Goal: Task Accomplishment & Management: Manage account settings

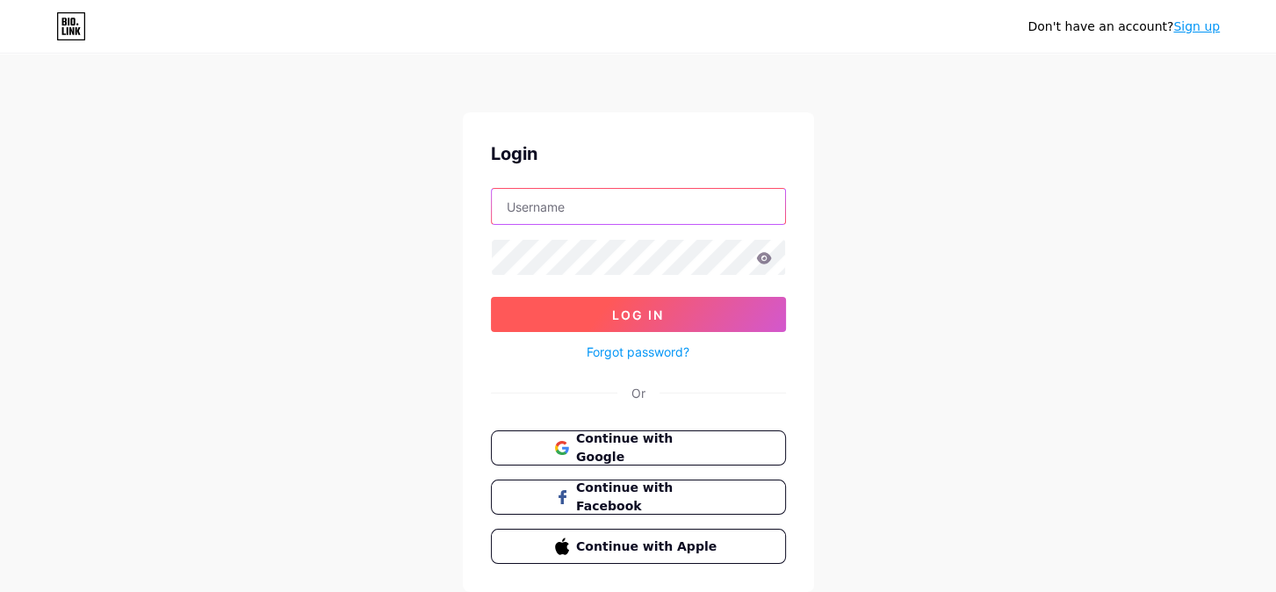
type input "etherealdreamsasmr"
click at [639, 312] on span "Log In" at bounding box center [638, 314] width 52 height 15
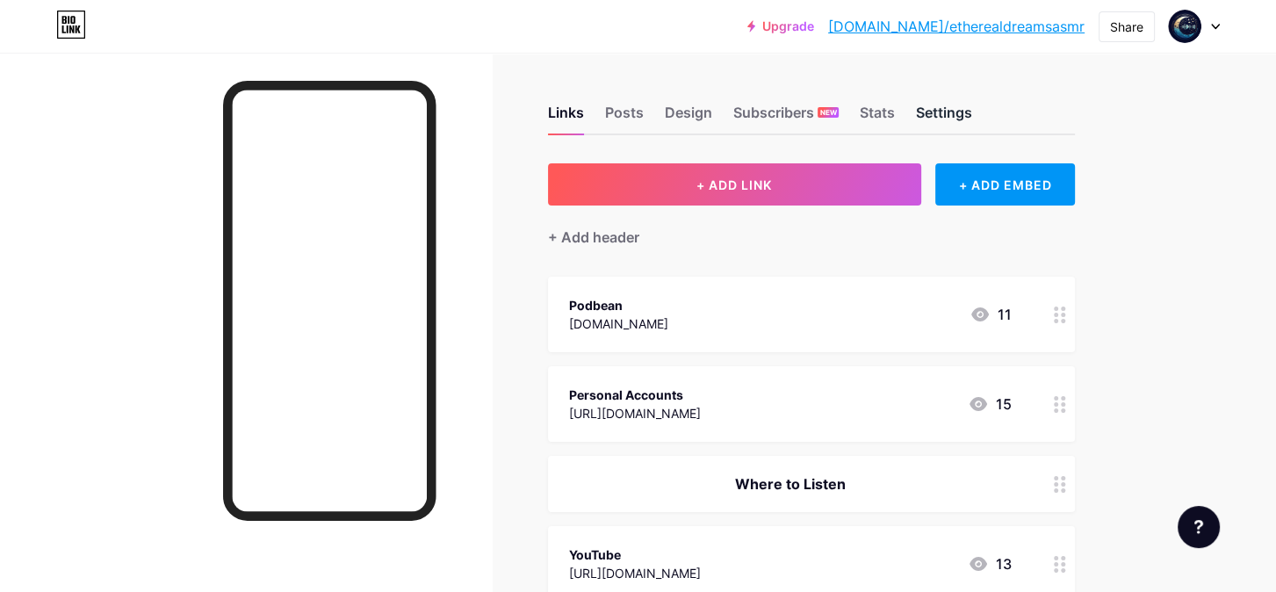
click at [945, 108] on div "Settings" at bounding box center [944, 118] width 56 height 32
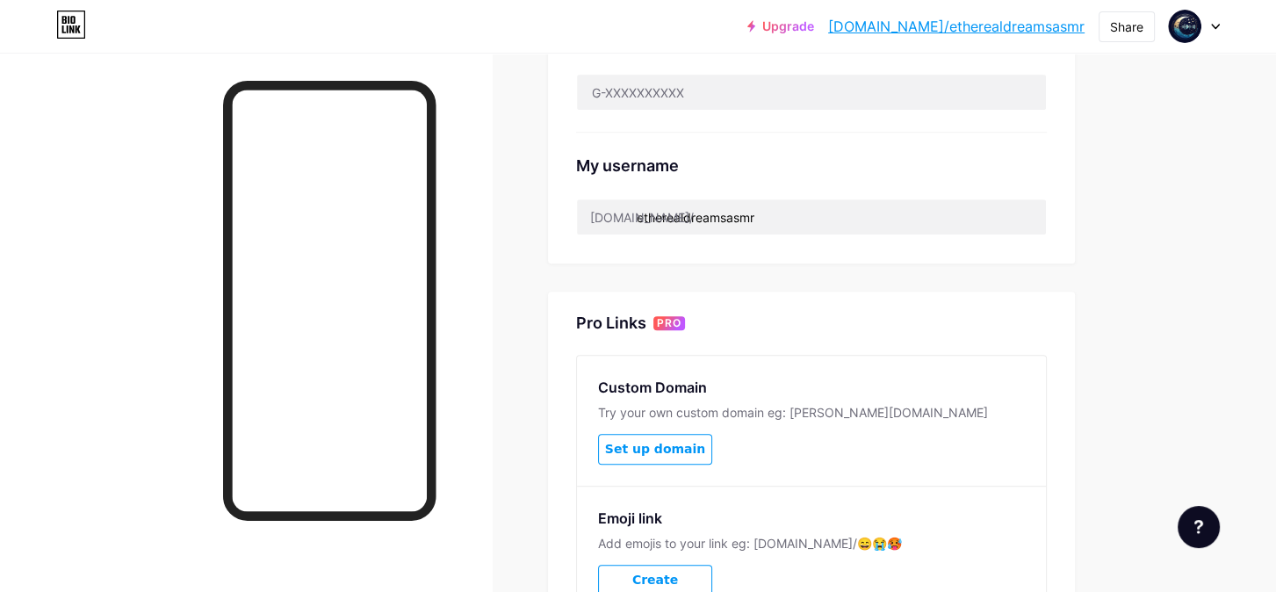
scroll to position [702, 0]
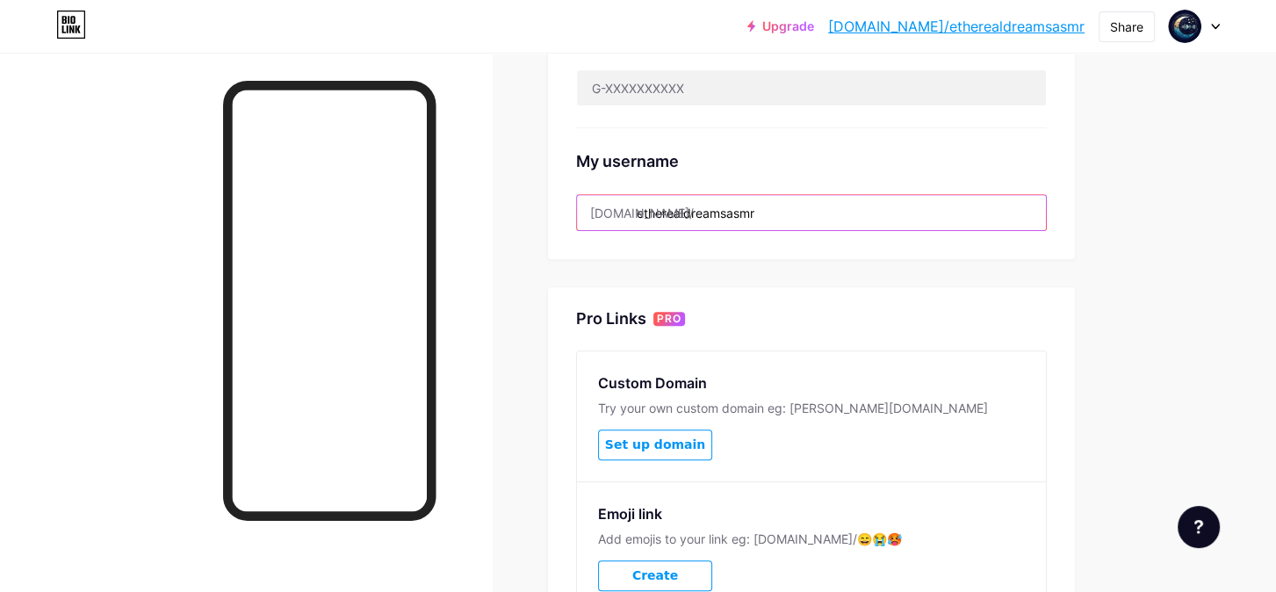
drag, startPoint x: 765, startPoint y: 217, endPoint x: 630, endPoint y: 207, distance: 134.7
click at [630, 207] on div "[DOMAIN_NAME]/ etherealdreamsasmr" at bounding box center [811, 212] width 471 height 37
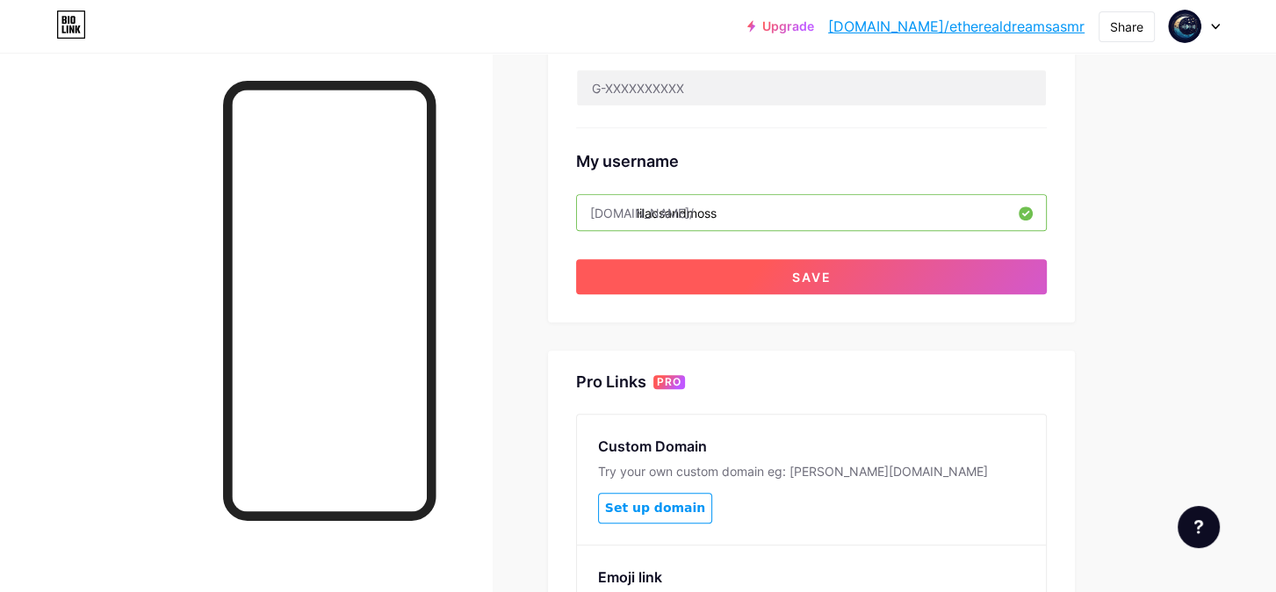
type input "lilacsandmoss"
click at [755, 275] on button "Save" at bounding box center [811, 276] width 471 height 35
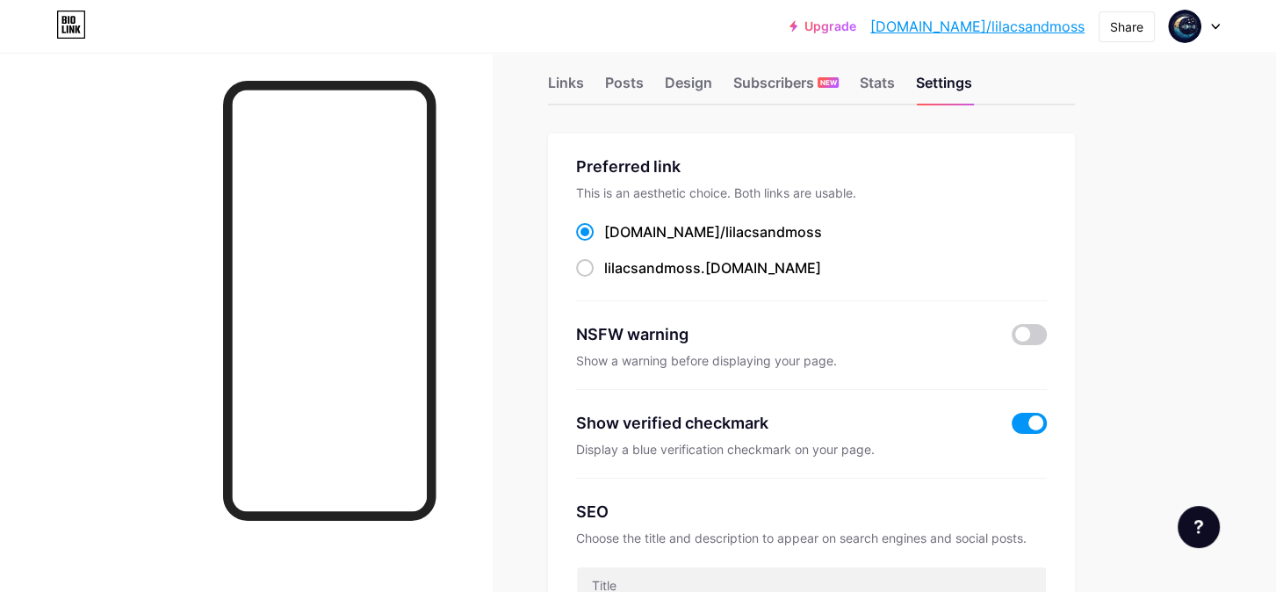
scroll to position [0, 0]
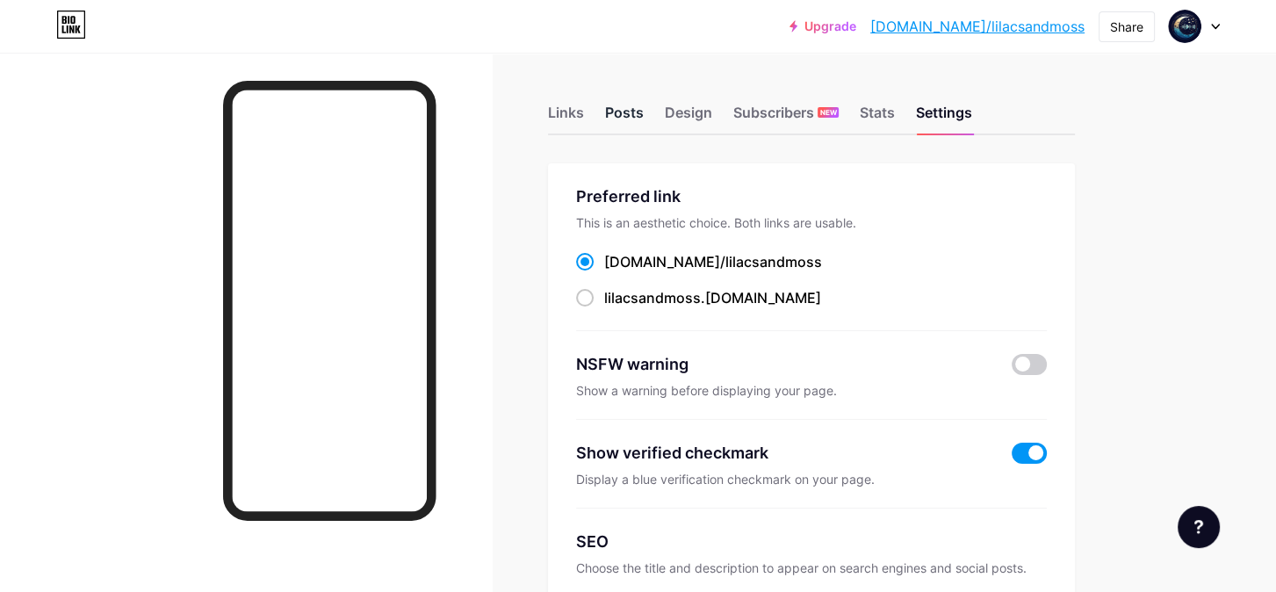
click at [620, 113] on div "Posts" at bounding box center [624, 118] width 39 height 32
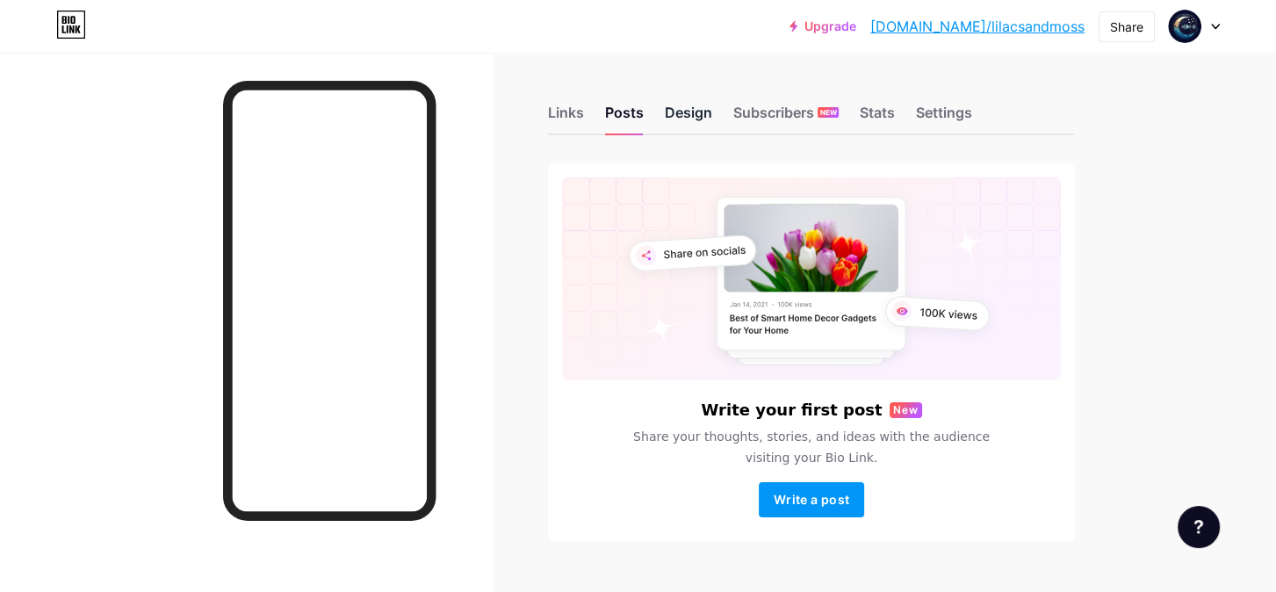
click at [689, 109] on div "Design" at bounding box center [688, 118] width 47 height 32
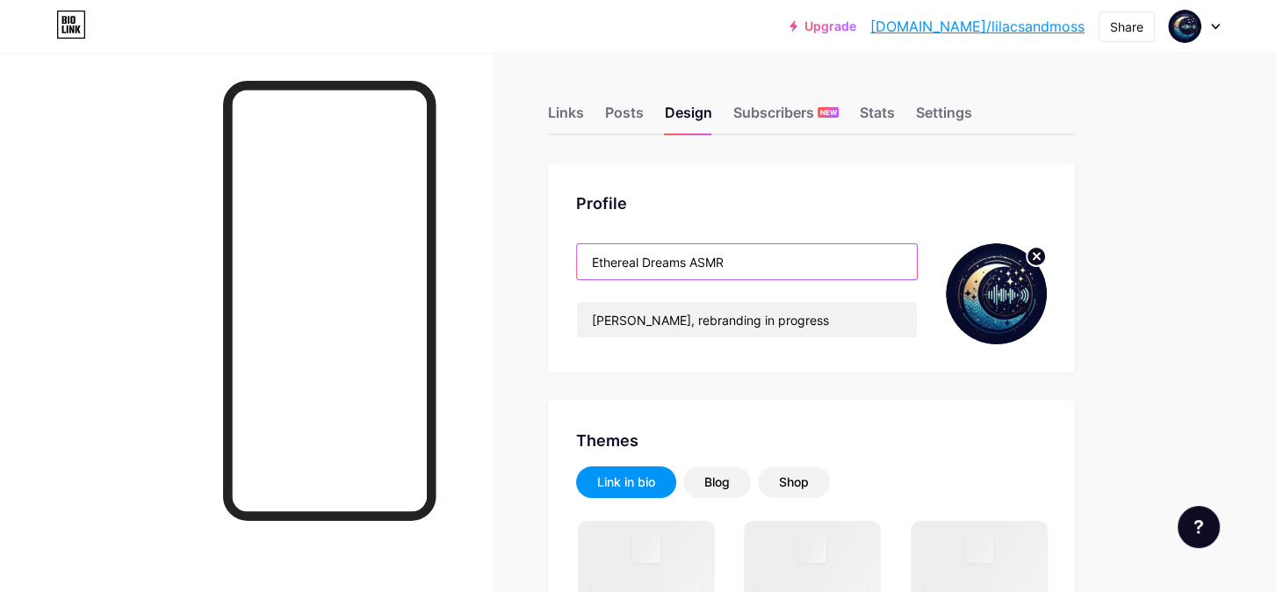
click at [735, 259] on input "Ethereal Dreams ASMR" at bounding box center [747, 261] width 340 height 35
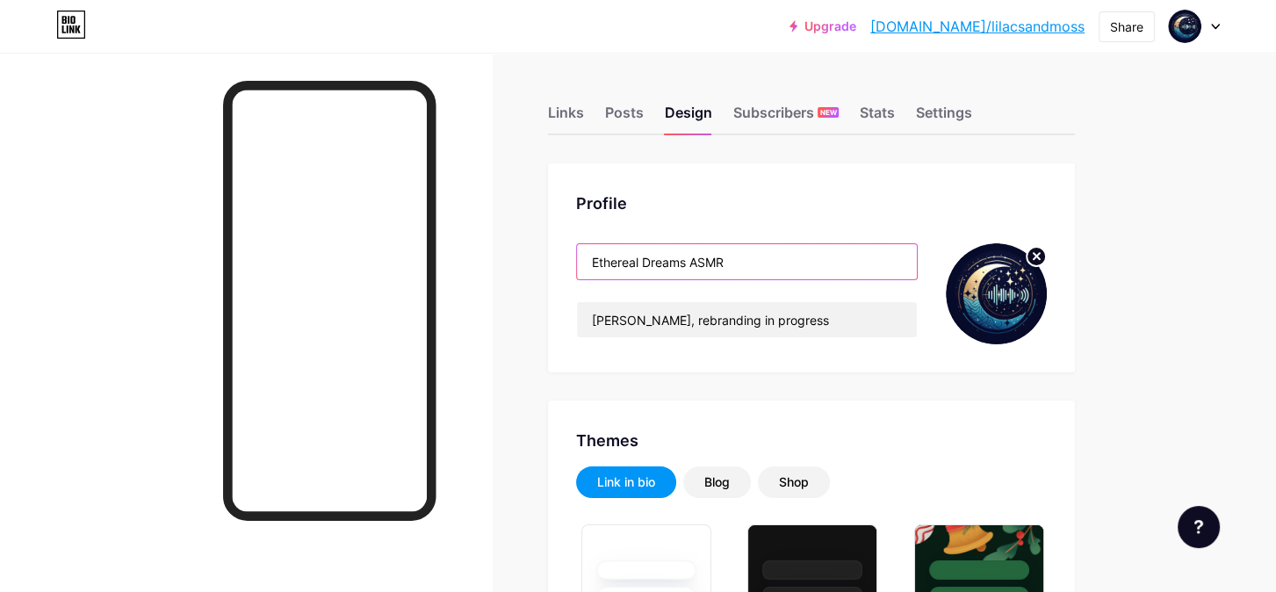
click at [735, 259] on input "Ethereal Dreams ASMR" at bounding box center [747, 261] width 340 height 35
type input "#070c2a"
type input "#134771"
type input "#ffffff"
click at [735, 259] on input "Ethereal Dreams ASMR" at bounding box center [747, 261] width 340 height 35
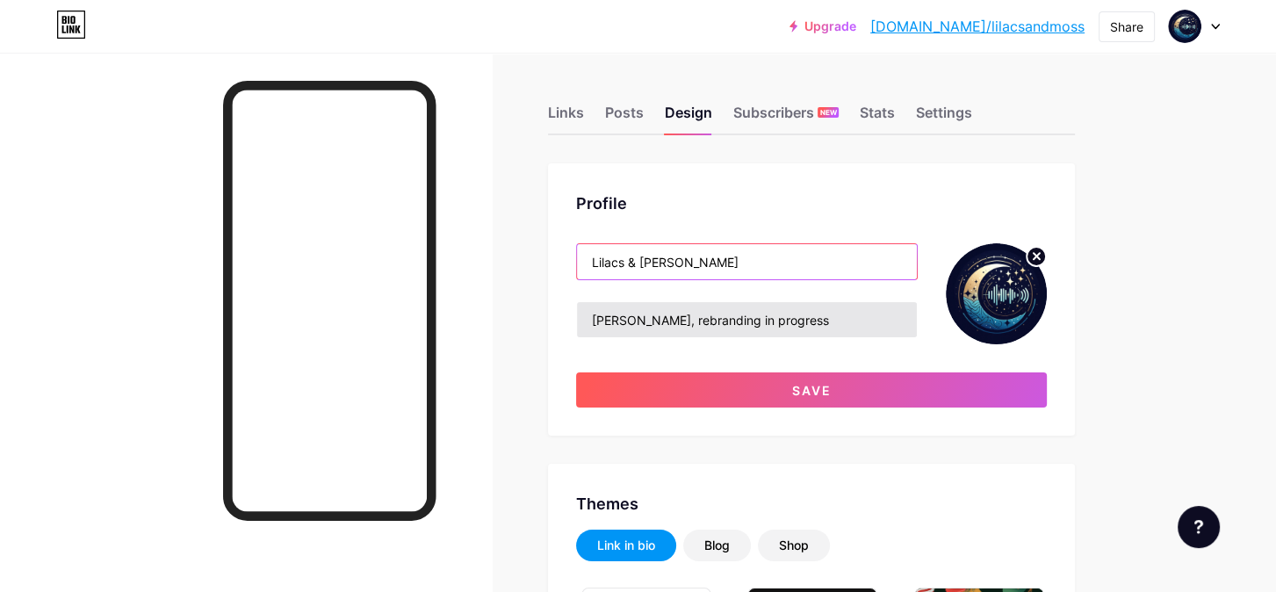
type input "Lilacs & [PERSON_NAME]"
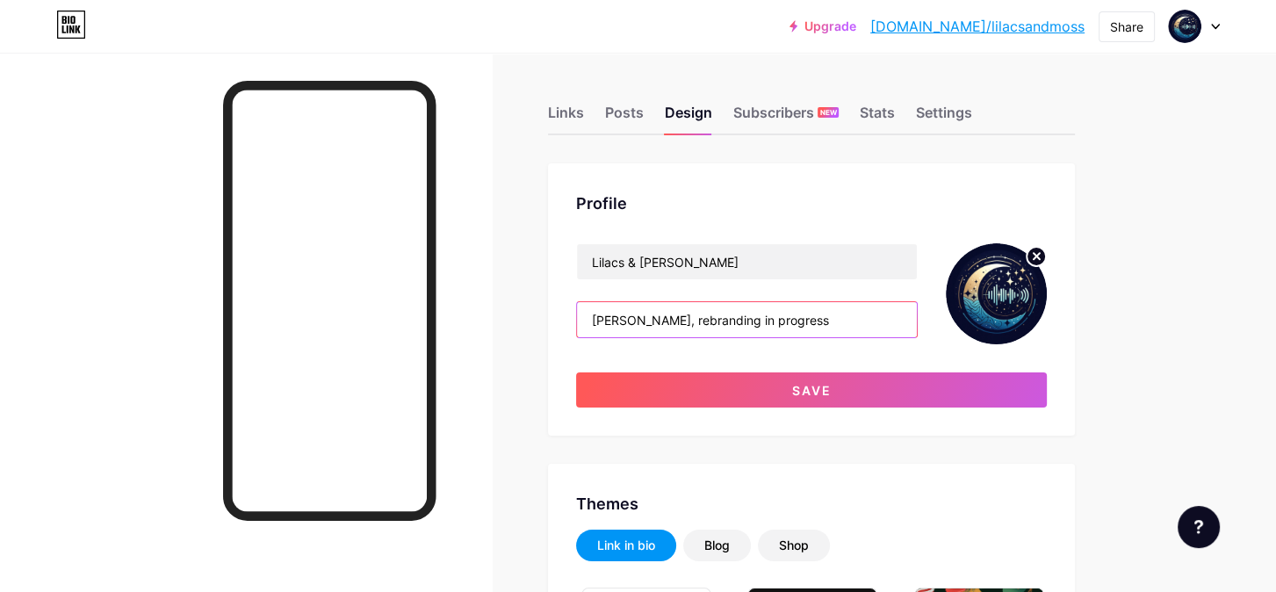
click at [811, 321] on input "[PERSON_NAME], rebranding in progress" at bounding box center [747, 319] width 340 height 35
click at [804, 319] on input "[PERSON_NAME], rebranding in progress" at bounding box center [747, 319] width 340 height 35
click at [560, 109] on div "Links" at bounding box center [566, 118] width 36 height 32
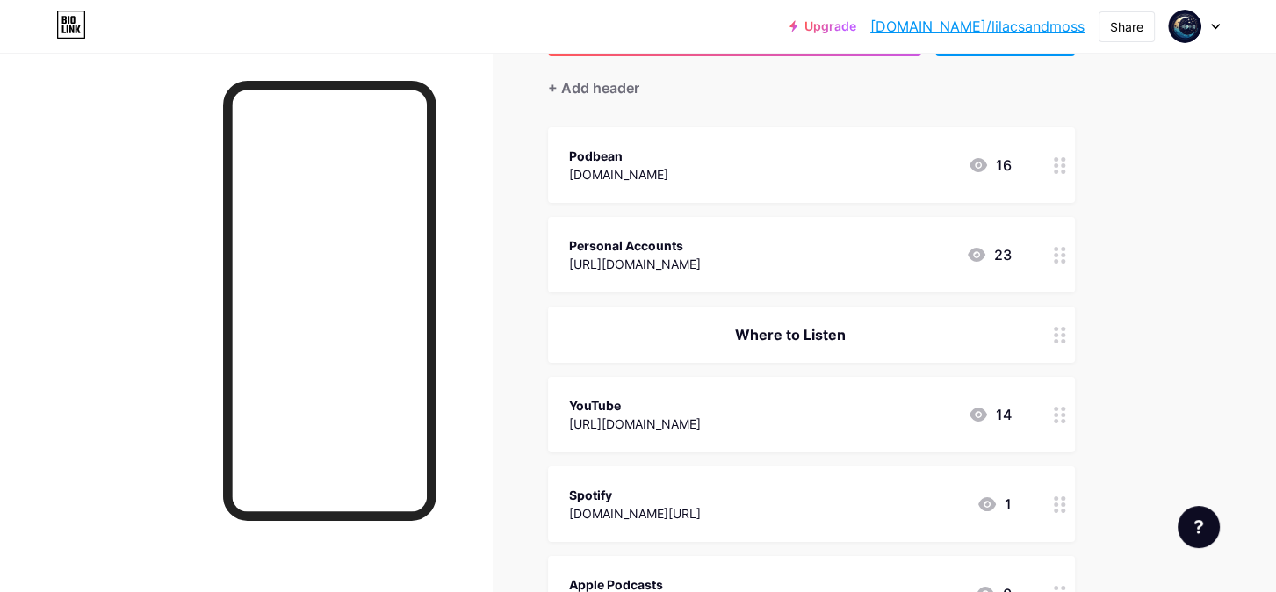
scroll to position [88, 0]
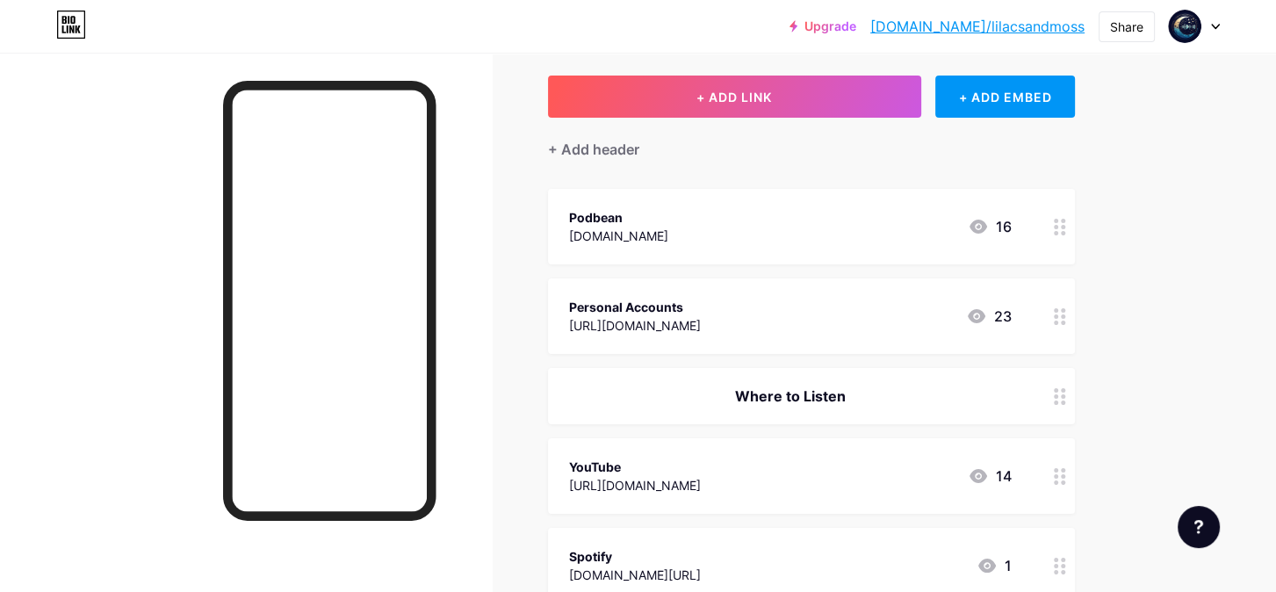
click at [984, 221] on icon at bounding box center [978, 227] width 18 height 14
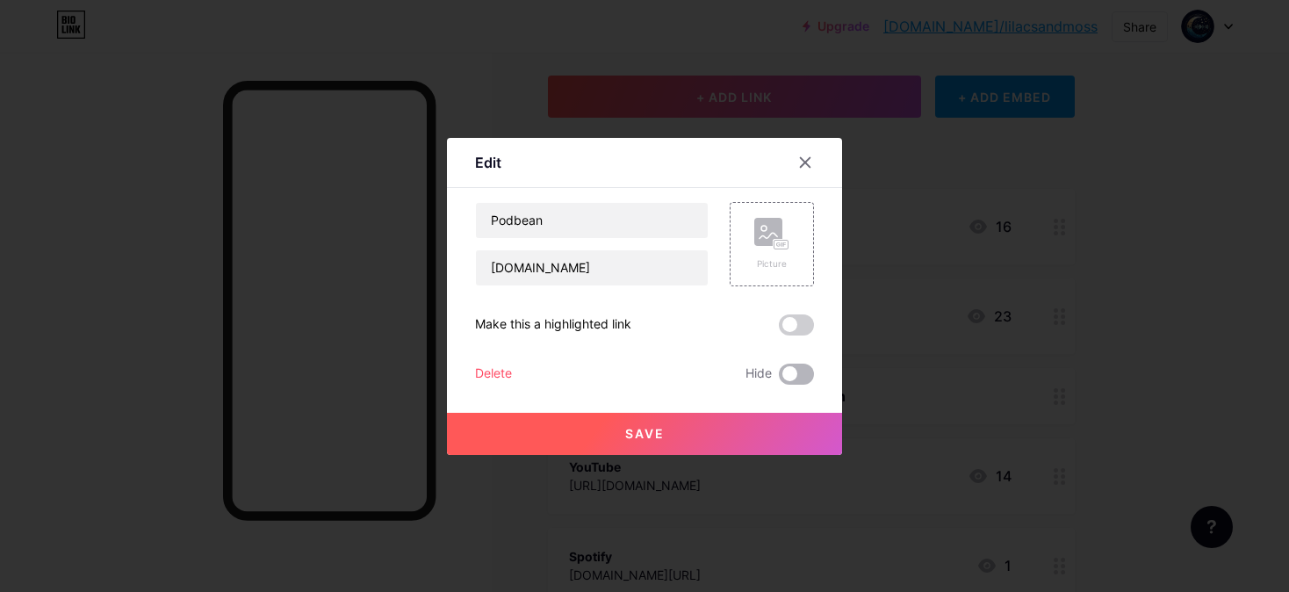
click at [792, 364] on span at bounding box center [796, 374] width 35 height 21
click at [779, 378] on input "checkbox" at bounding box center [779, 378] width 0 height 0
click at [695, 429] on button "Save" at bounding box center [644, 434] width 395 height 42
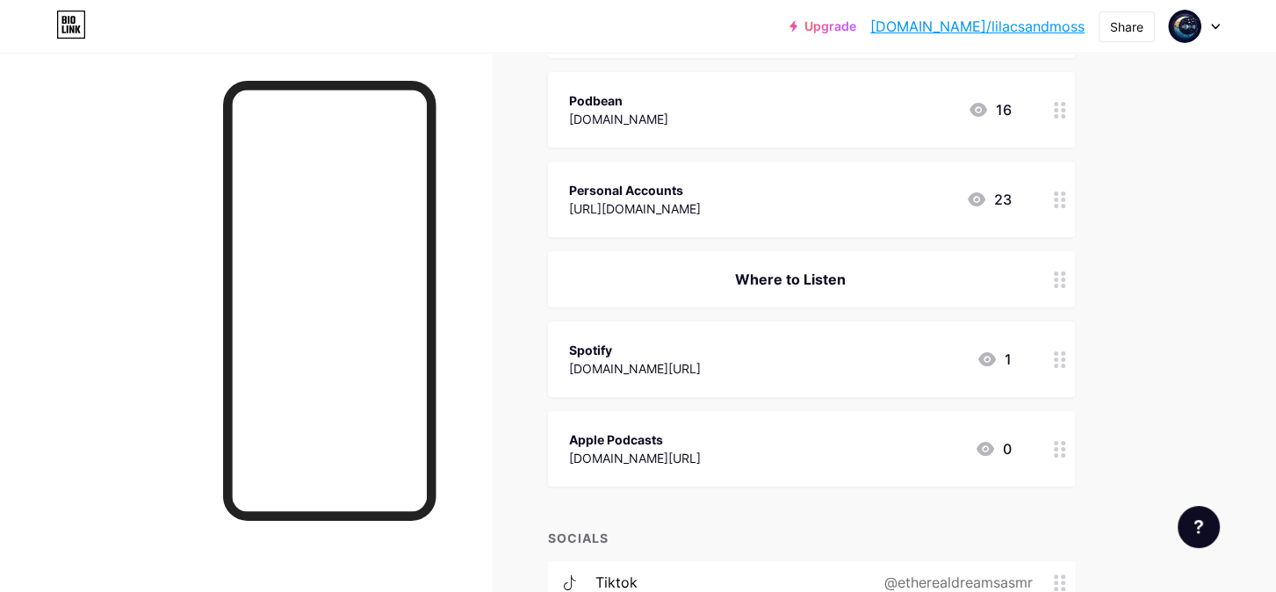
scroll to position [263, 0]
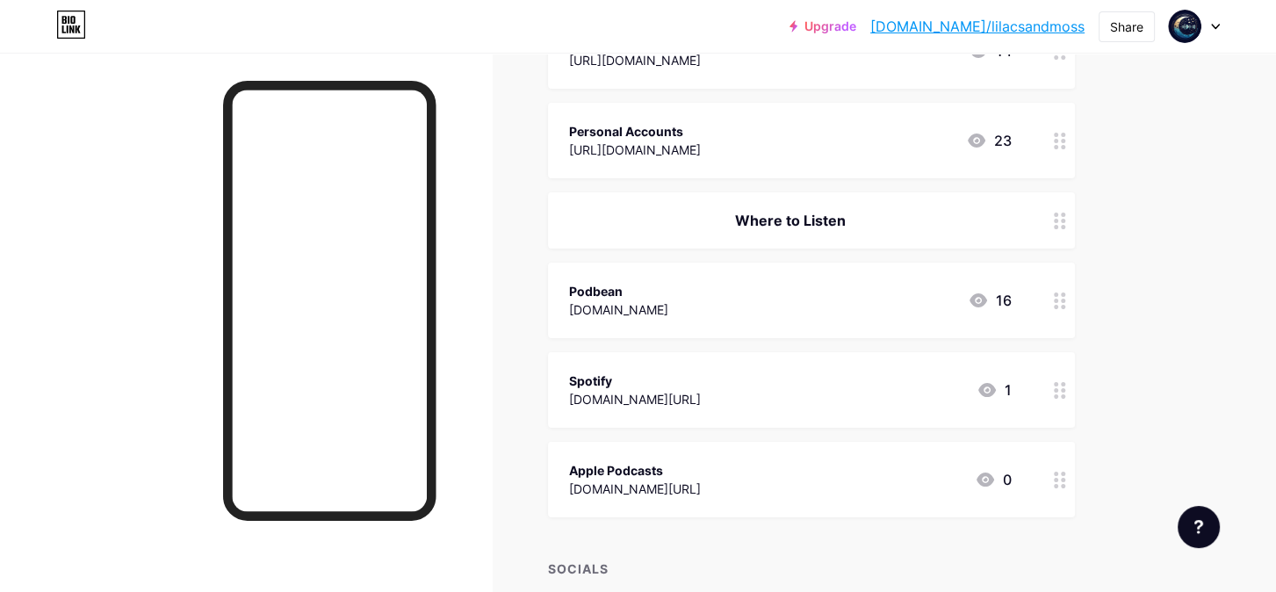
click at [1057, 220] on icon at bounding box center [1060, 221] width 12 height 17
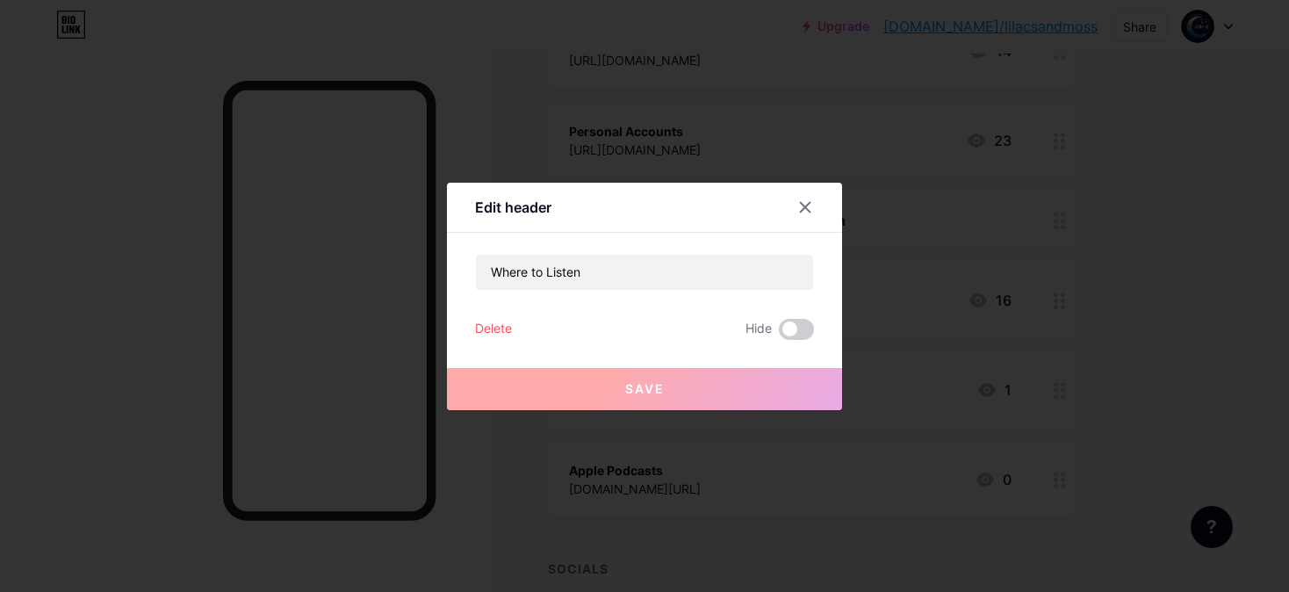
click at [486, 319] on div "Delete" at bounding box center [493, 329] width 37 height 21
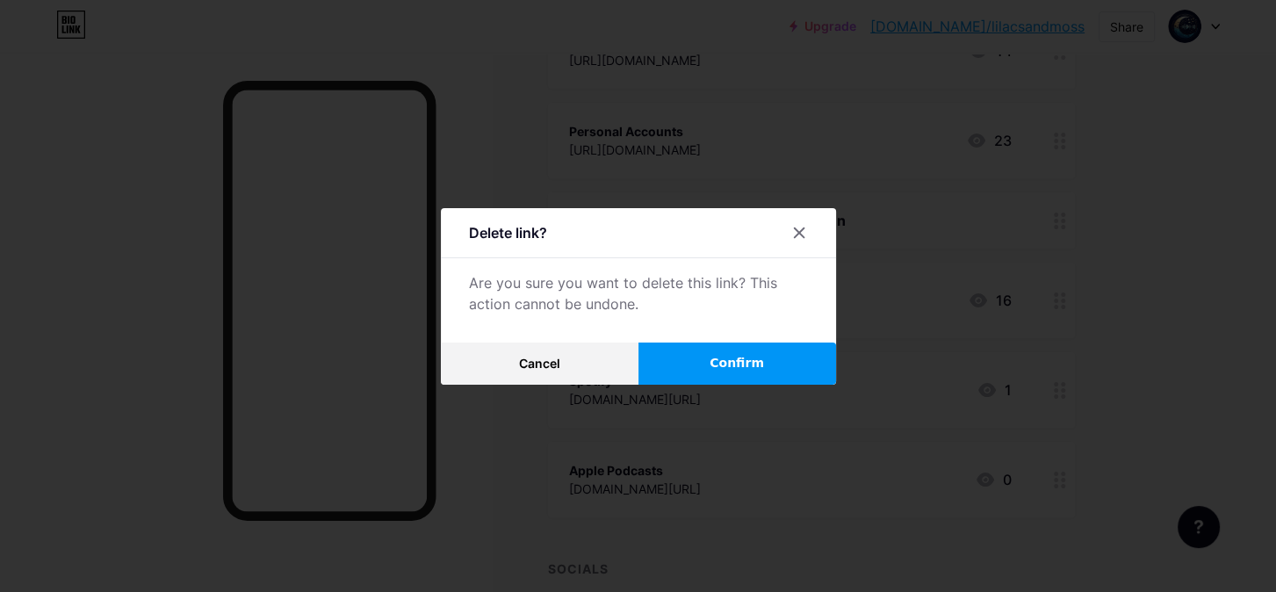
click at [710, 364] on button "Confirm" at bounding box center [737, 363] width 198 height 42
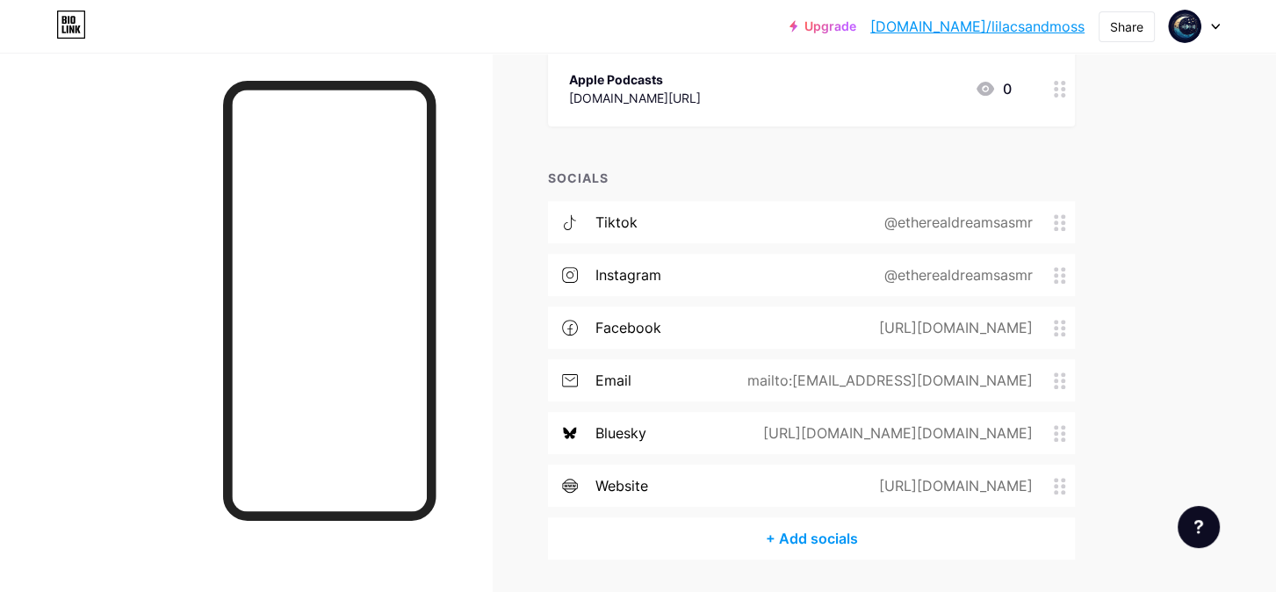
scroll to position [615, 0]
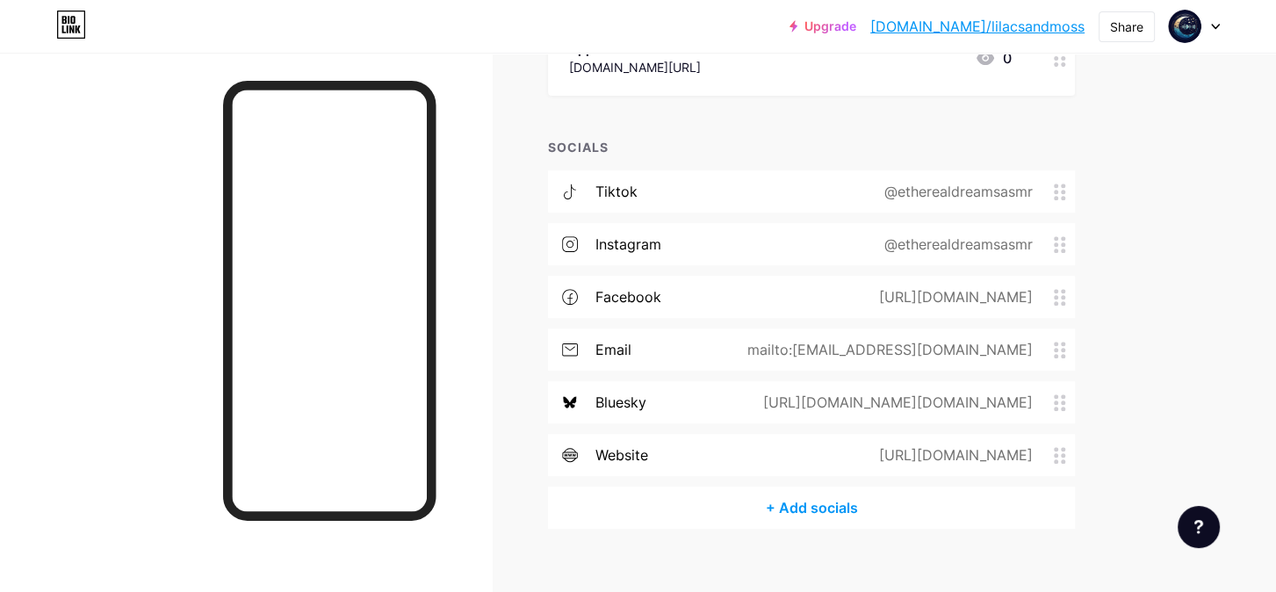
click at [851, 457] on div "[URL][DOMAIN_NAME]" at bounding box center [952, 454] width 203 height 21
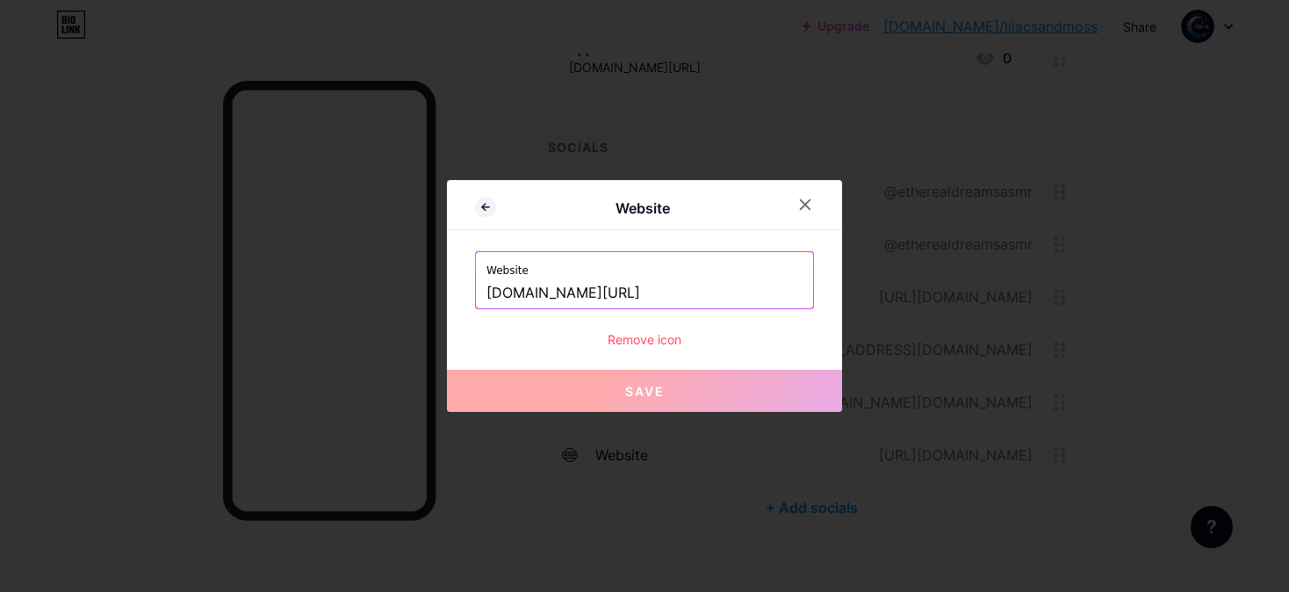
click at [663, 340] on div "Remove icon" at bounding box center [644, 339] width 339 height 18
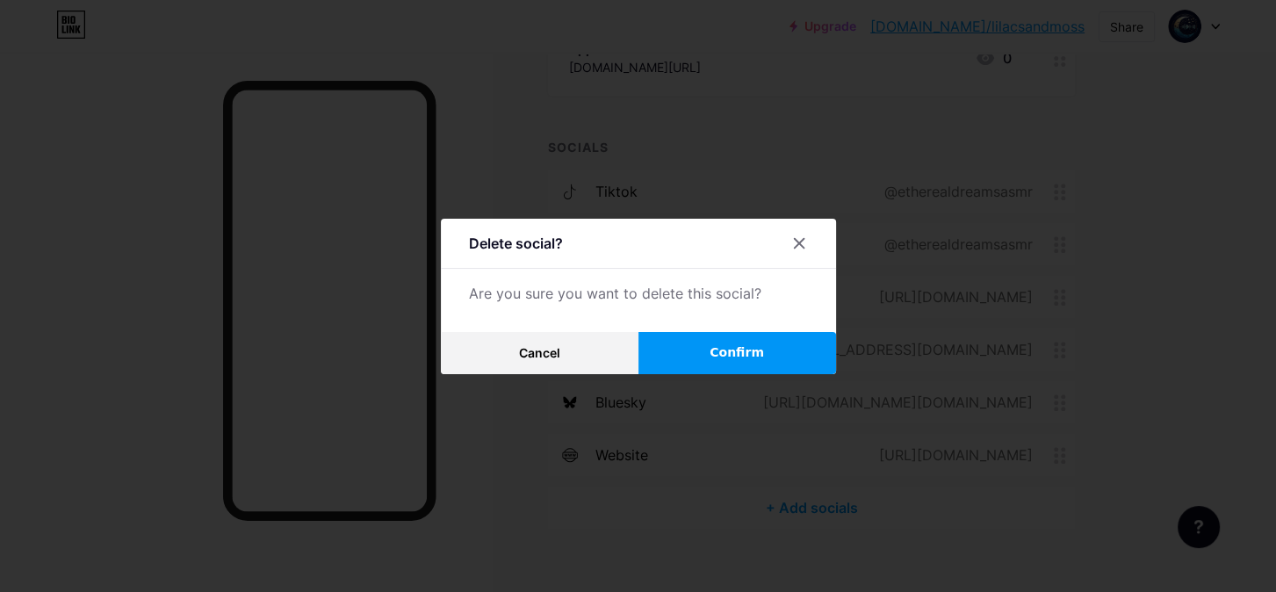
click at [801, 350] on button "Confirm" at bounding box center [737, 353] width 198 height 42
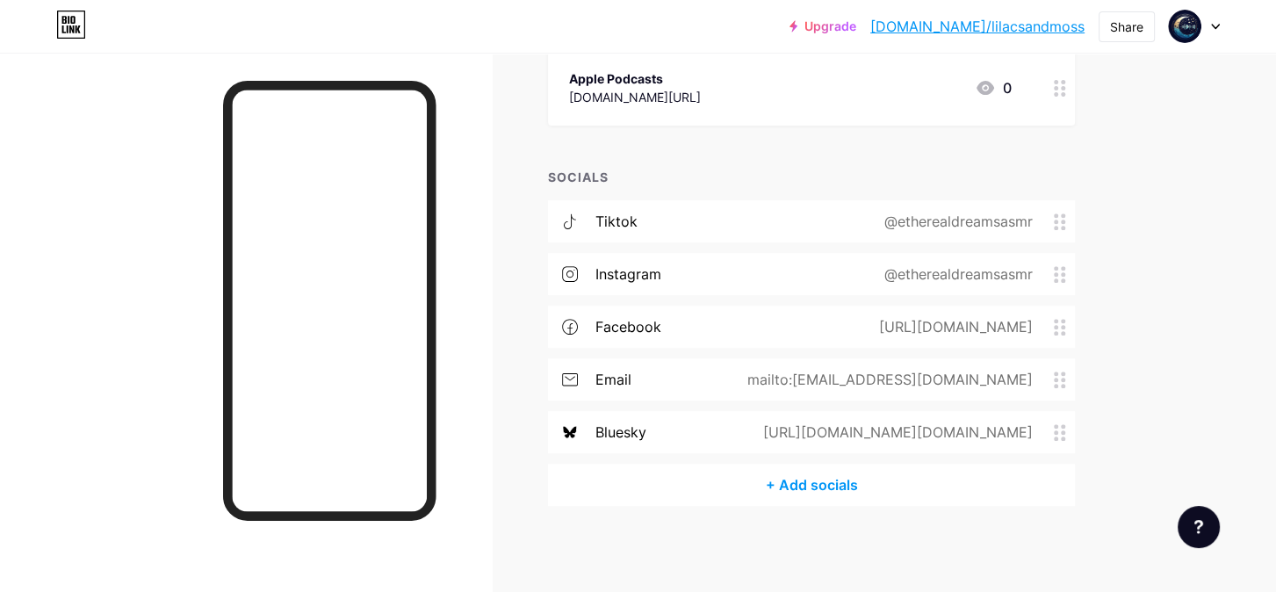
click at [947, 381] on div "mailto:[EMAIL_ADDRESS][DOMAIN_NAME]" at bounding box center [886, 379] width 335 height 21
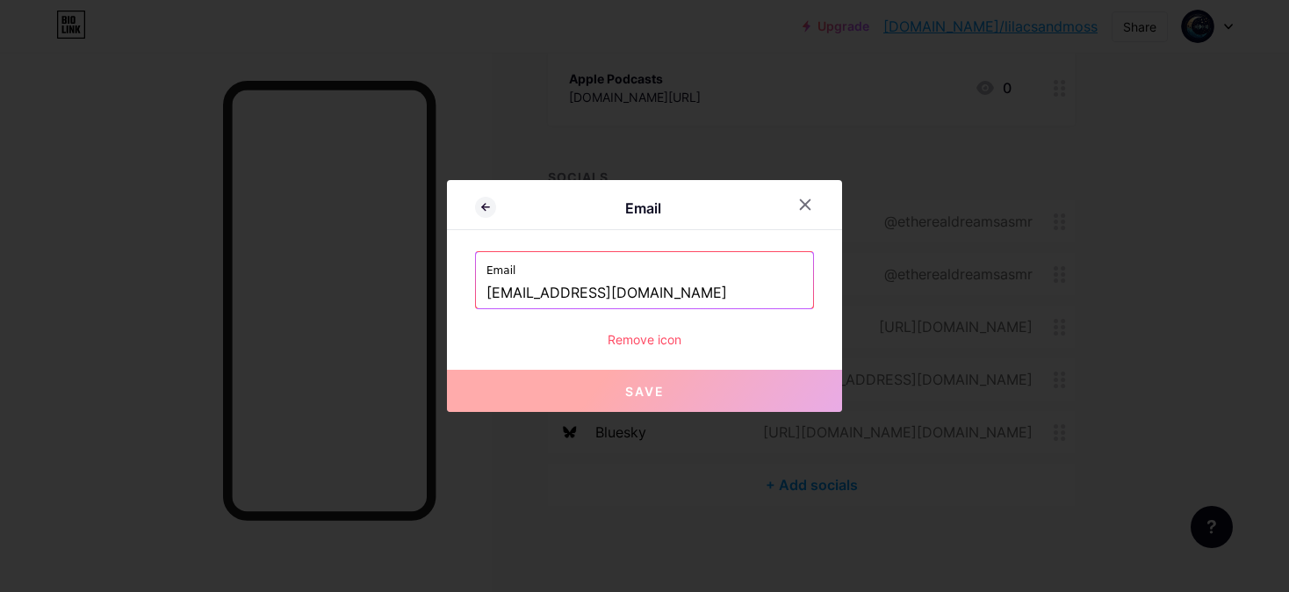
click at [663, 343] on div "Remove icon" at bounding box center [644, 339] width 339 height 18
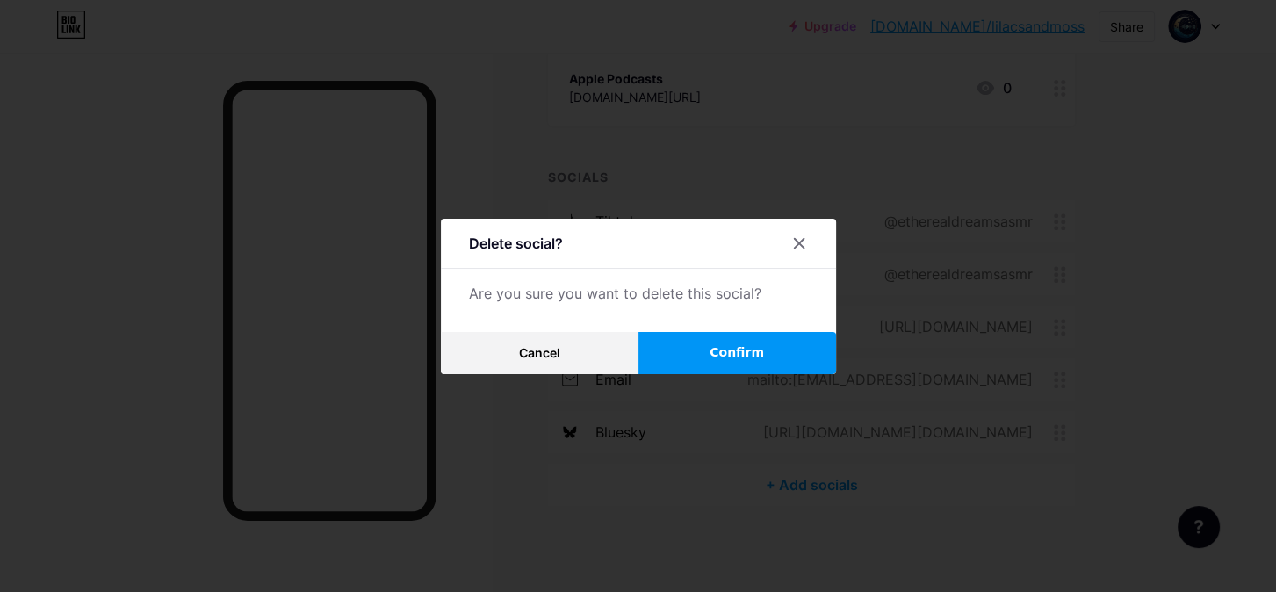
click at [783, 356] on button "Confirm" at bounding box center [737, 353] width 198 height 42
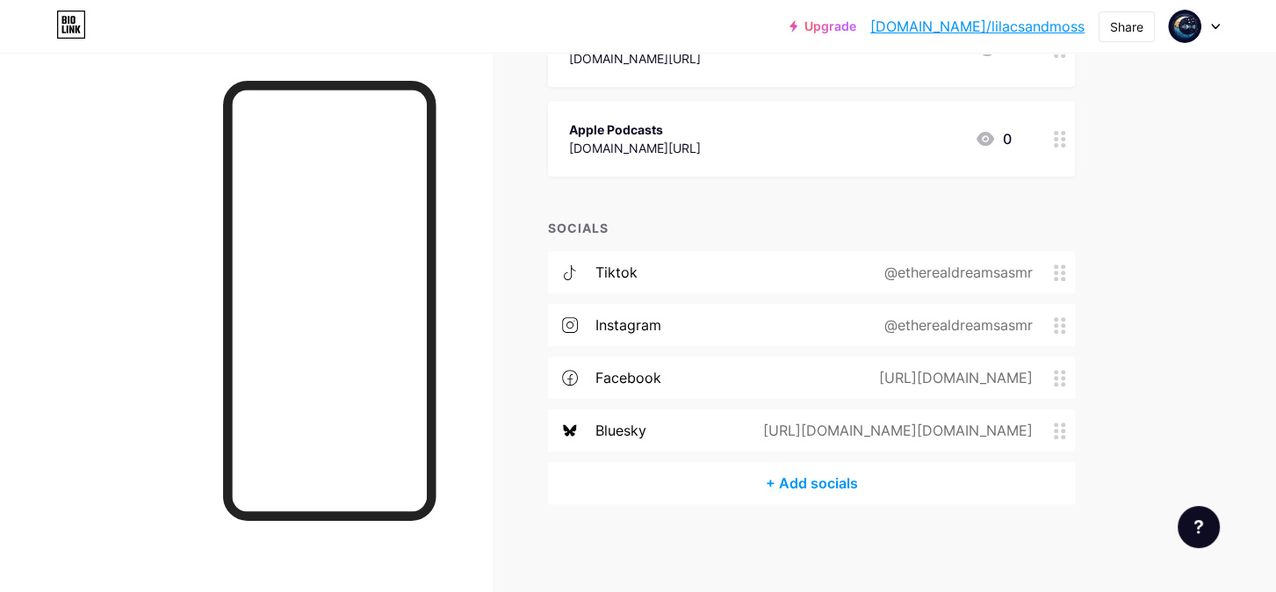
scroll to position [532, 0]
click at [903, 383] on div "[URL][DOMAIN_NAME]" at bounding box center [952, 379] width 203 height 21
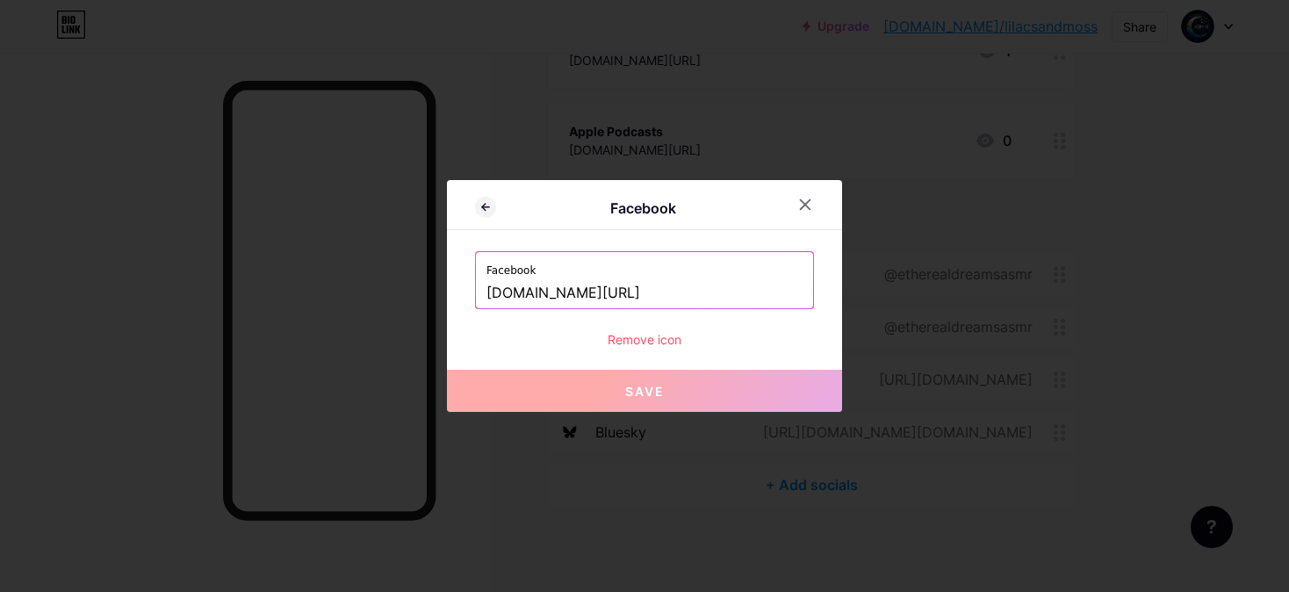
click at [643, 344] on div "Remove icon" at bounding box center [644, 339] width 339 height 18
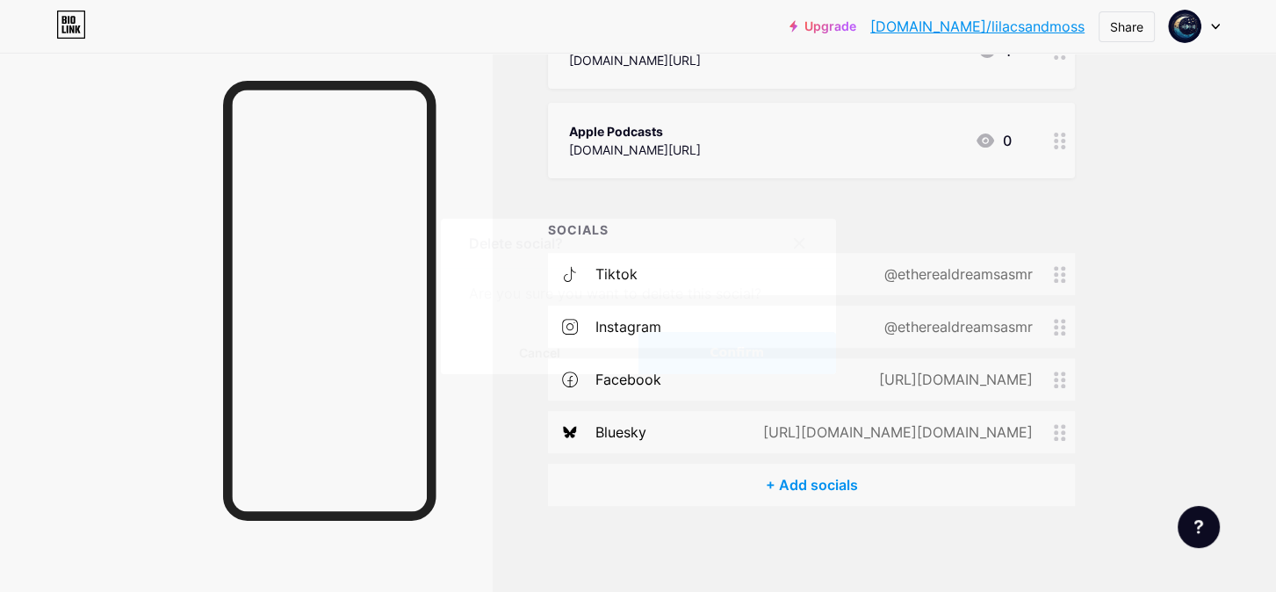
click at [769, 350] on button "Confirm" at bounding box center [737, 353] width 198 height 42
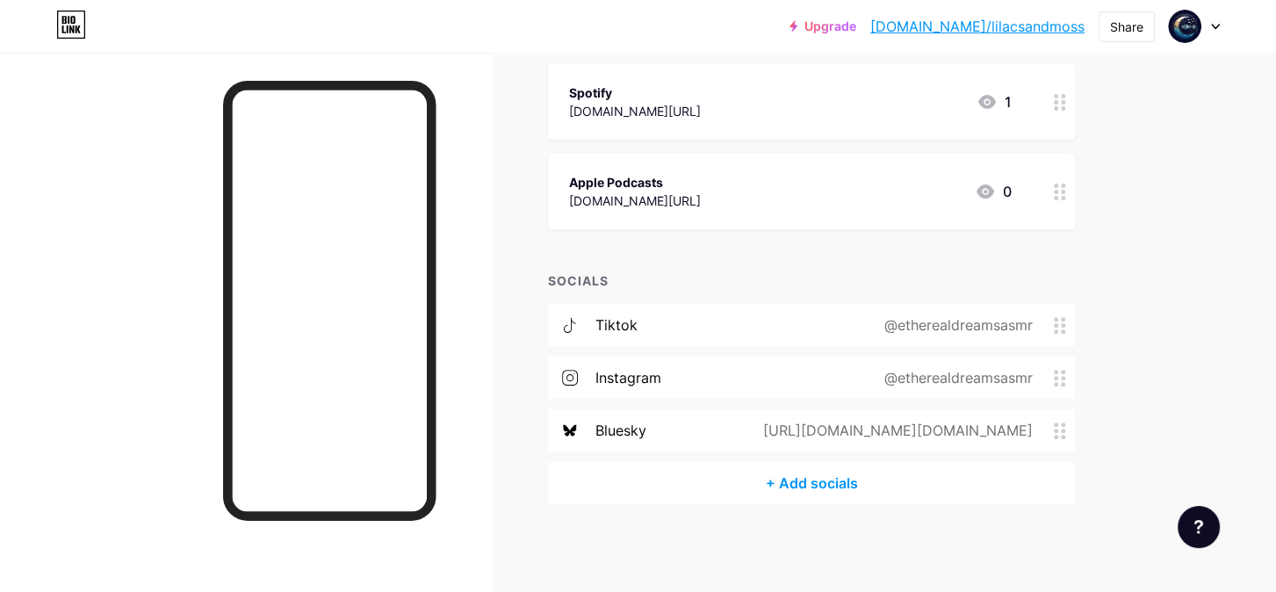
scroll to position [479, 0]
click at [1142, 397] on div "Links Posts Design Subscribers NEW Stats Settings + ADD LINK + ADD EMBED + Add …" at bounding box center [574, 83] width 1149 height 1020
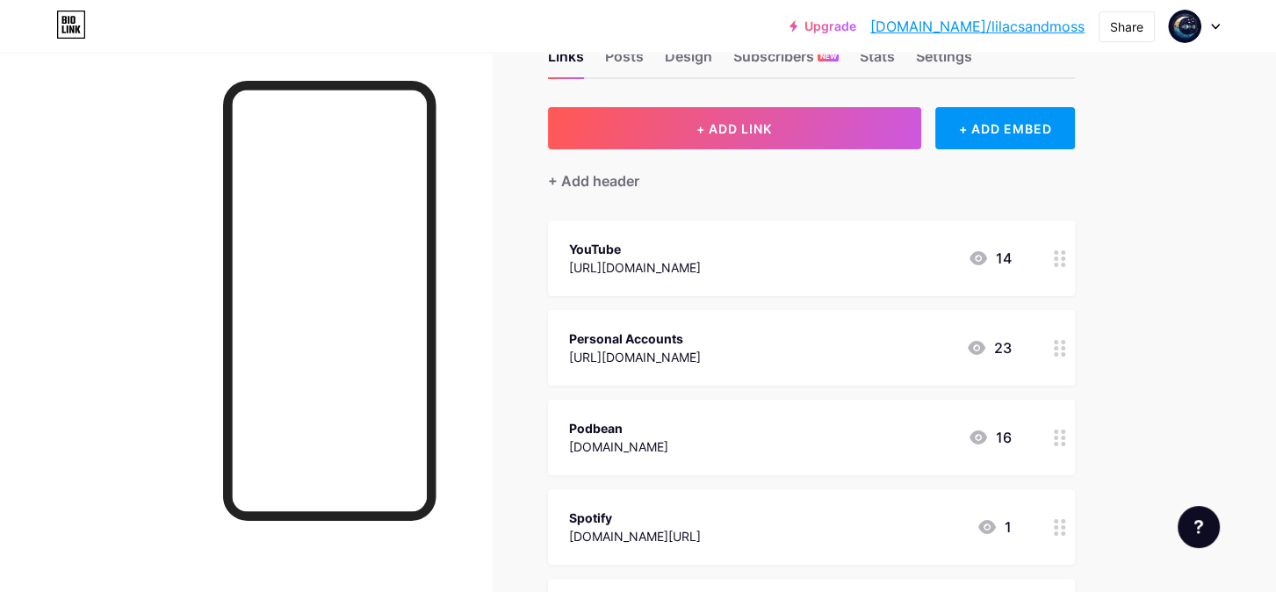
scroll to position [0, 0]
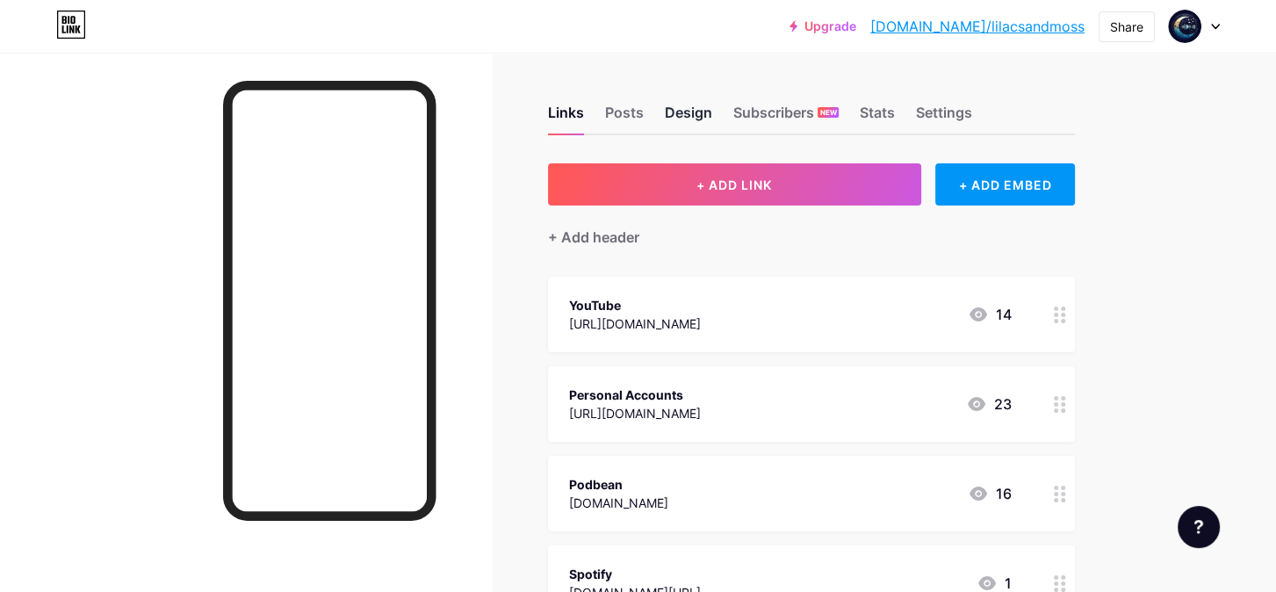
click at [665, 115] on div "Design" at bounding box center [688, 118] width 47 height 32
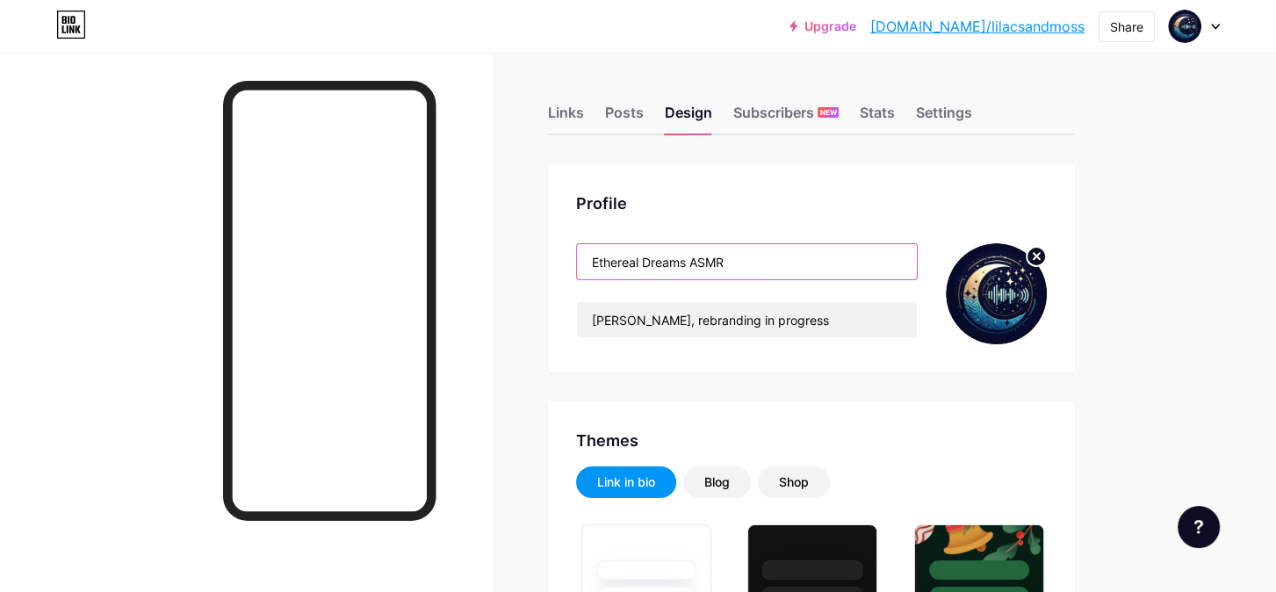
click at [811, 254] on input "Ethereal Dreams ASMR" at bounding box center [747, 261] width 340 height 35
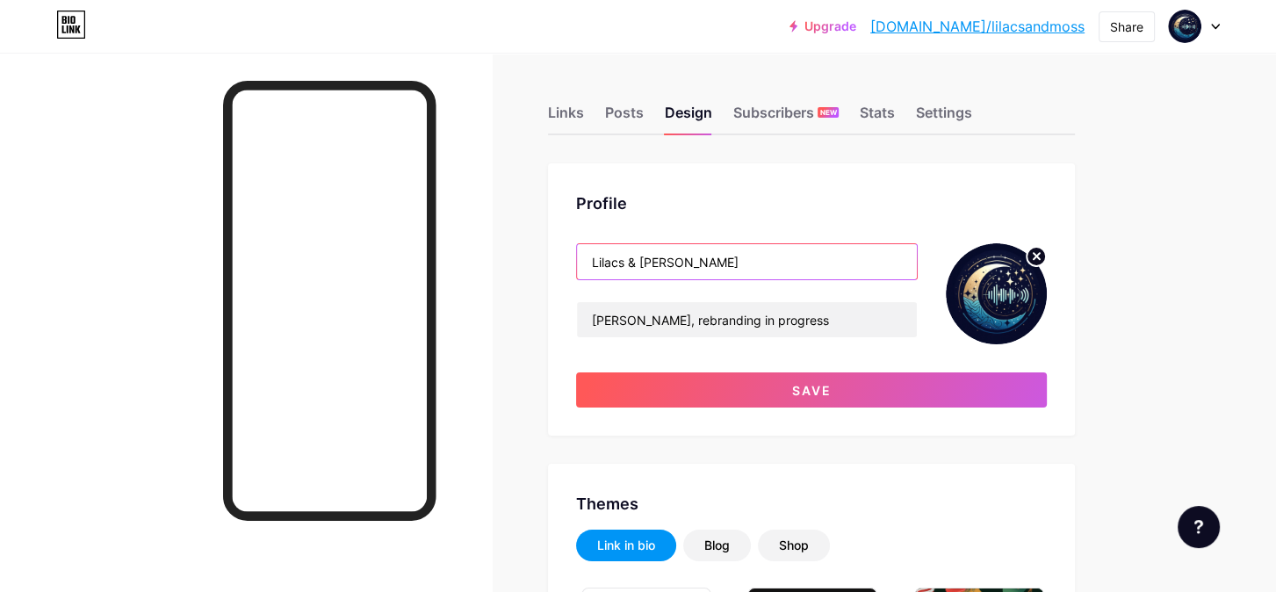
click at [633, 259] on input "Lilacs & [PERSON_NAME]" at bounding box center [747, 261] width 340 height 35
type input "Lilacs and [PERSON_NAME]"
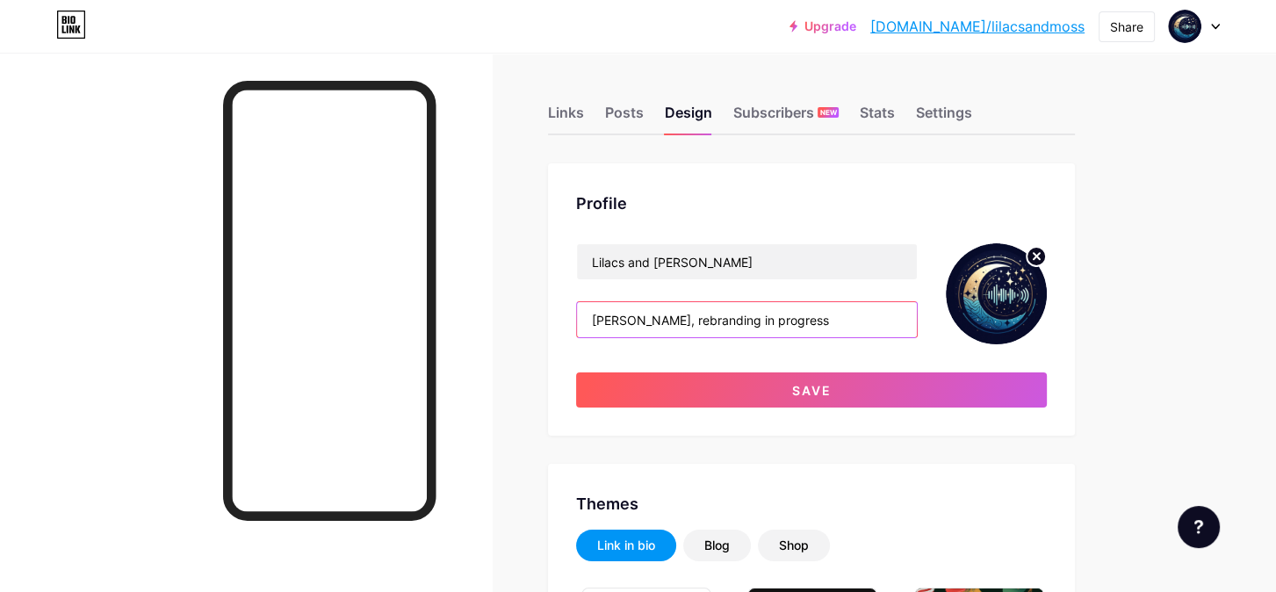
click at [794, 319] on input "[PERSON_NAME], rebranding in progress" at bounding box center [747, 319] width 340 height 35
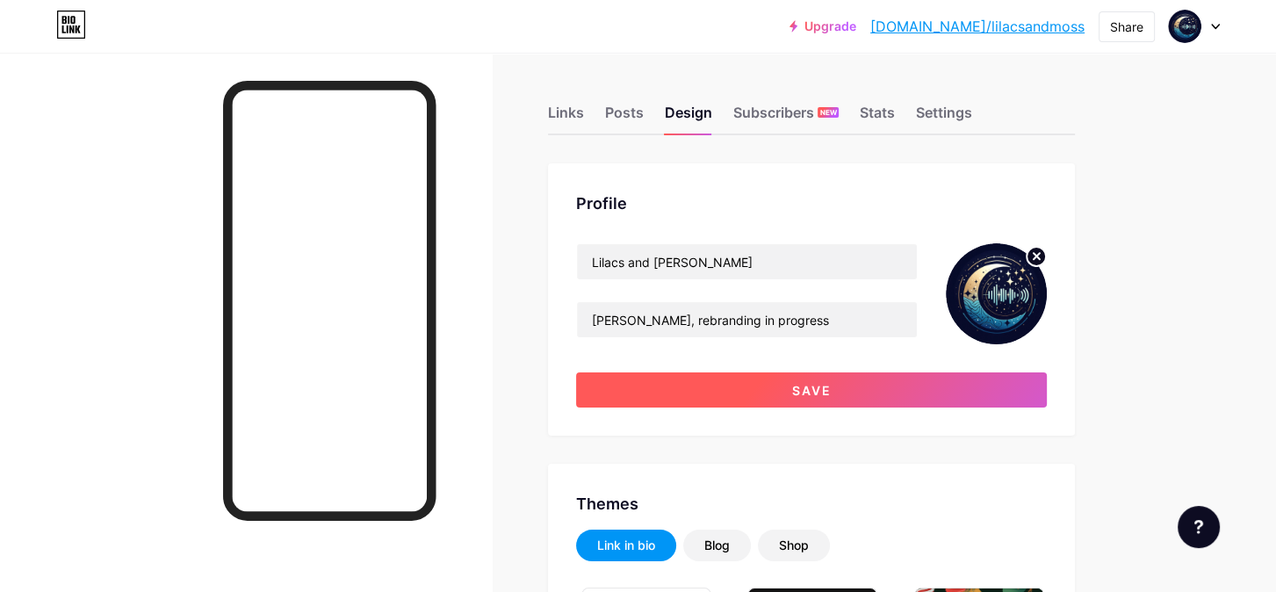
click at [825, 388] on span "Save" at bounding box center [812, 390] width 40 height 15
type input "#070c2a"
type input "#ffffff"
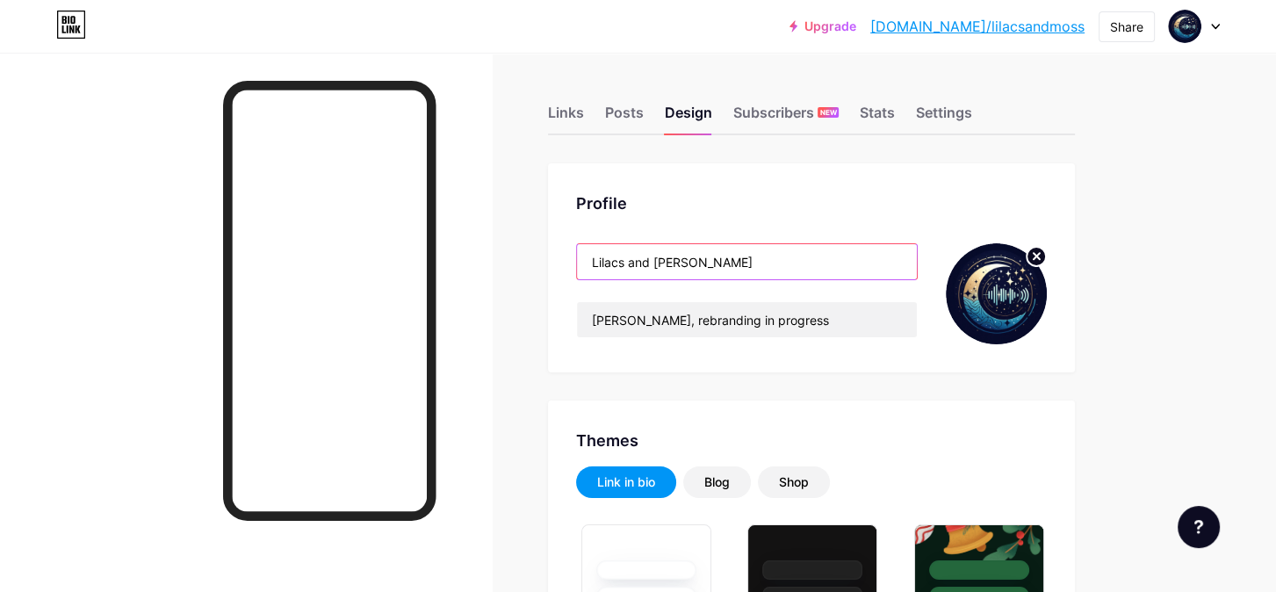
click at [649, 263] on input "Lilacs and [PERSON_NAME]" at bounding box center [747, 261] width 340 height 35
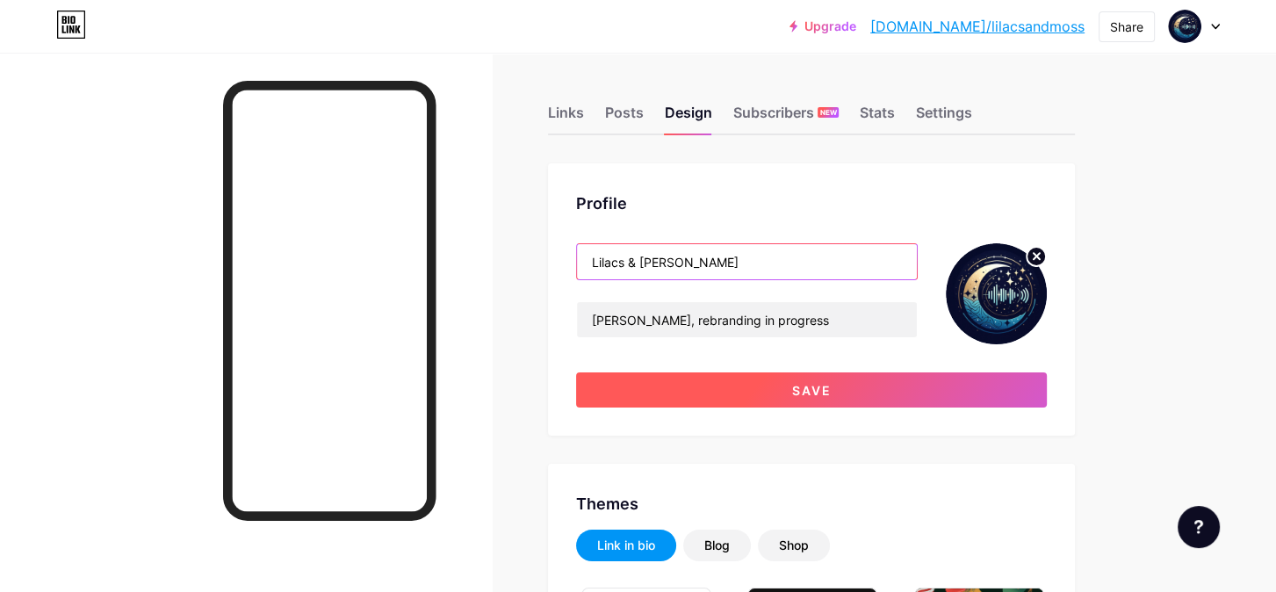
type input "Lilacs & [PERSON_NAME]"
click at [804, 386] on span "Save" at bounding box center [812, 390] width 40 height 15
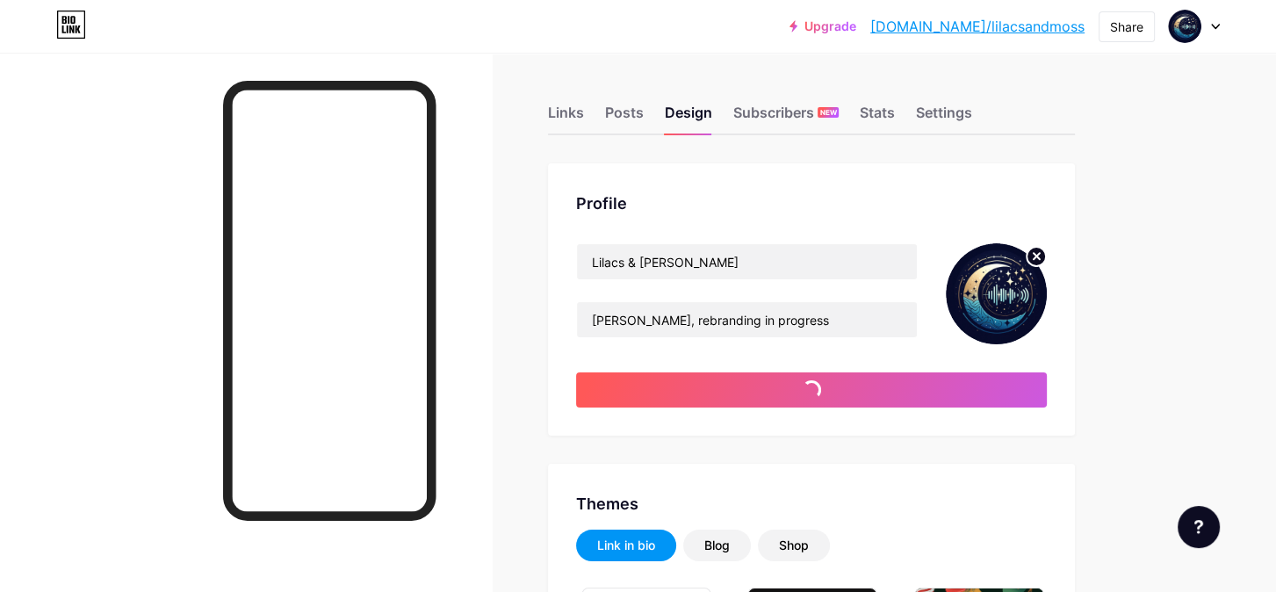
type input "#070c2a"
type input "#ffffff"
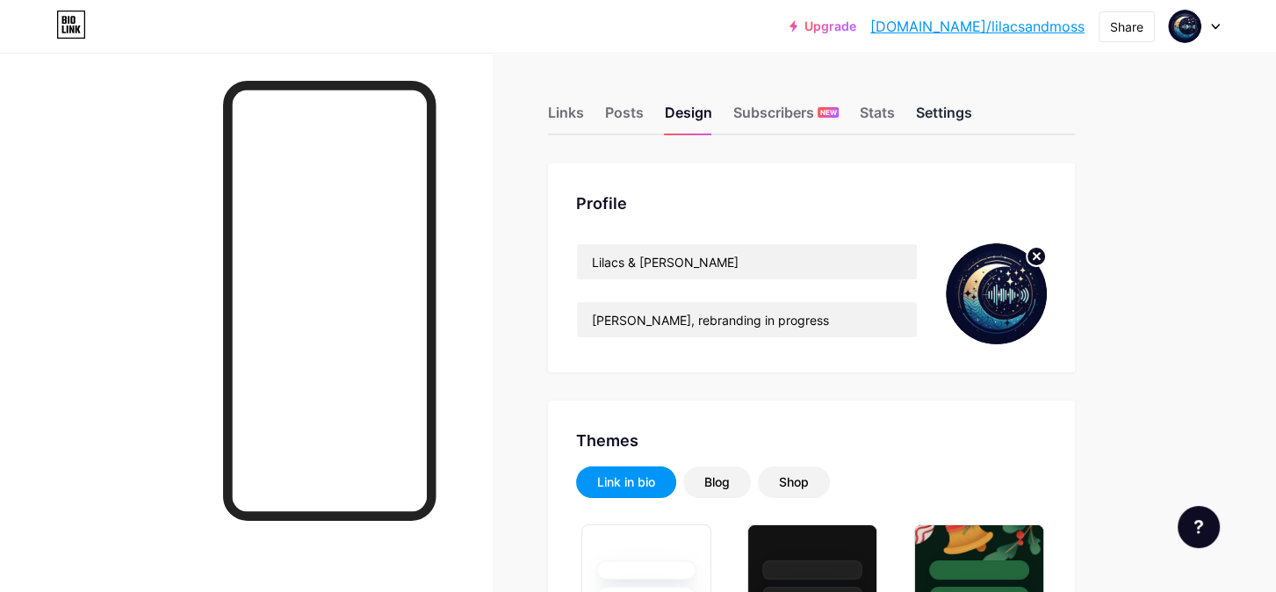
click at [955, 105] on div "Settings" at bounding box center [944, 118] width 56 height 32
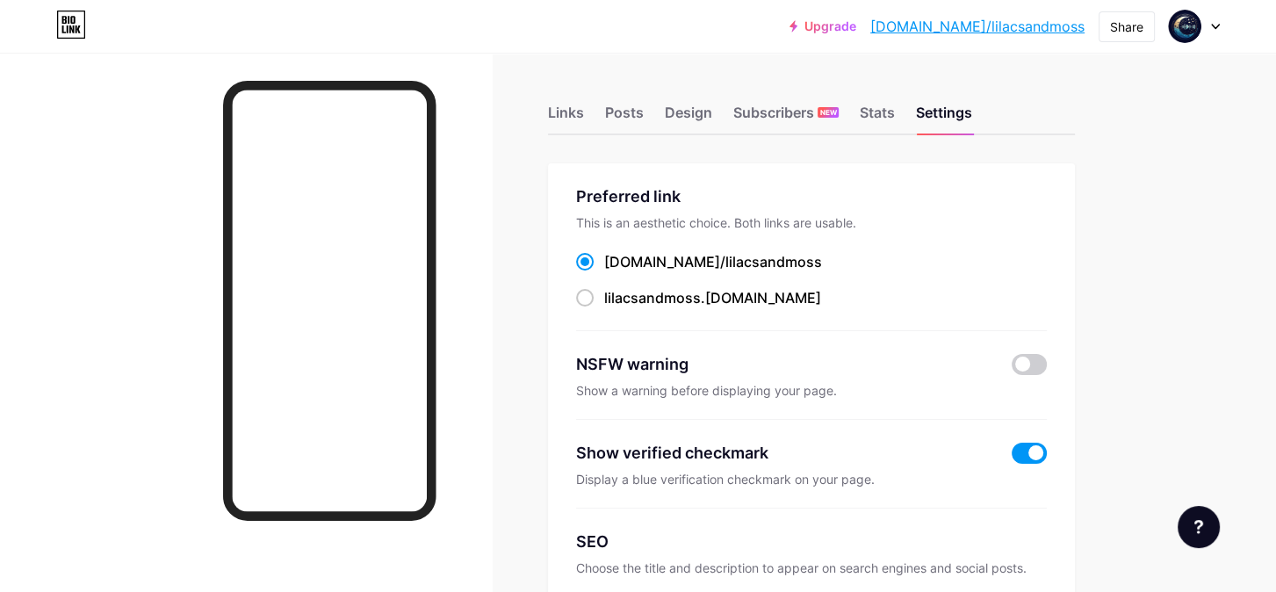
drag, startPoint x: 768, startPoint y: 256, endPoint x: 604, endPoint y: 263, distance: 164.4
click at [604, 263] on div "[DOMAIN_NAME]/ lilacsandmoss" at bounding box center [811, 262] width 471 height 22
copy label "[DOMAIN_NAME]/ lilacsandmoss"
